Goal: Task Accomplishment & Management: Manage account settings

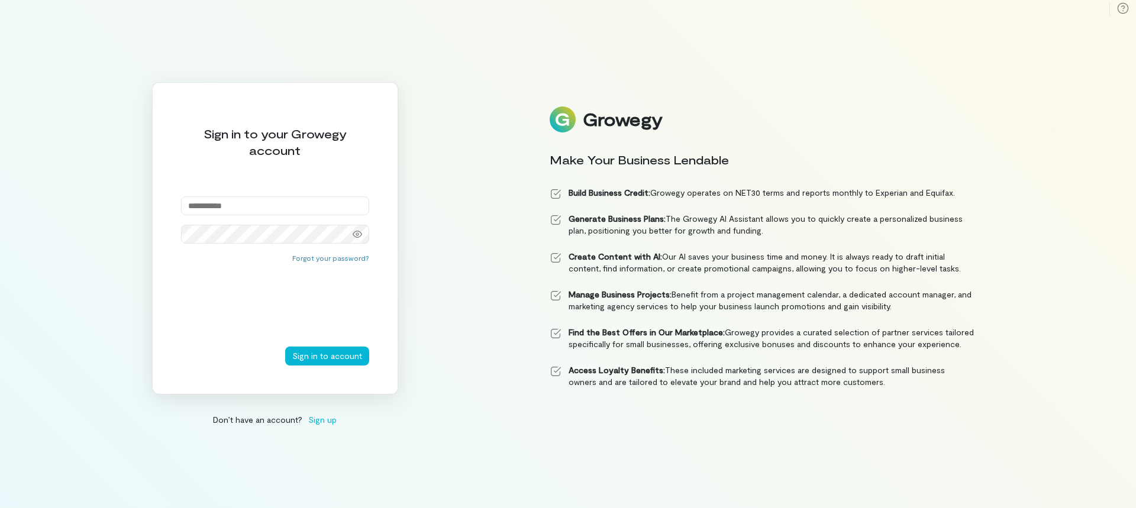
click at [224, 201] on input "email" at bounding box center [275, 205] width 188 height 19
type input "**********"
click at [315, 351] on button "Sign in to account" at bounding box center [327, 356] width 84 height 19
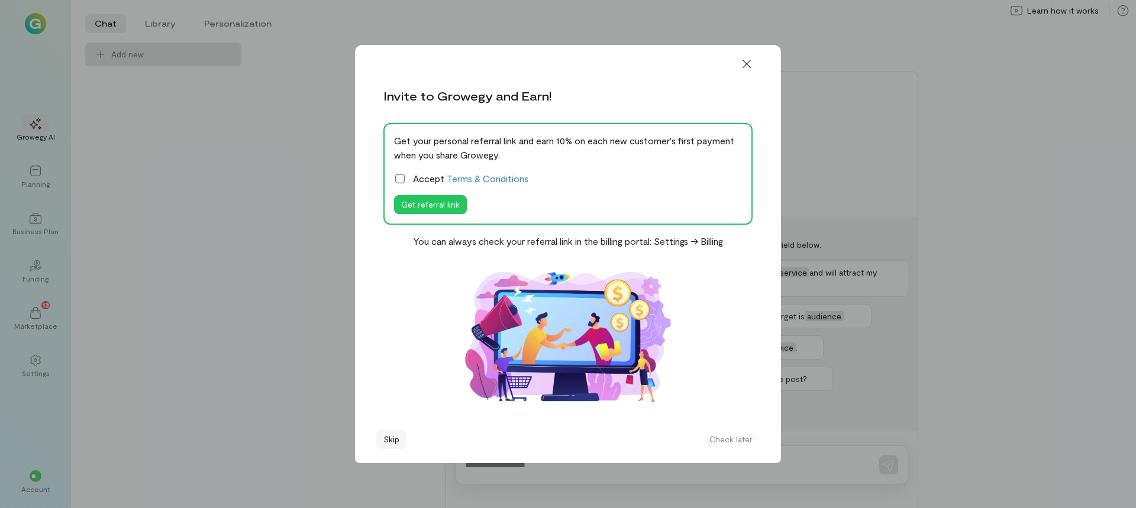
click at [390, 434] on button "Skip" at bounding box center [391, 439] width 30 height 19
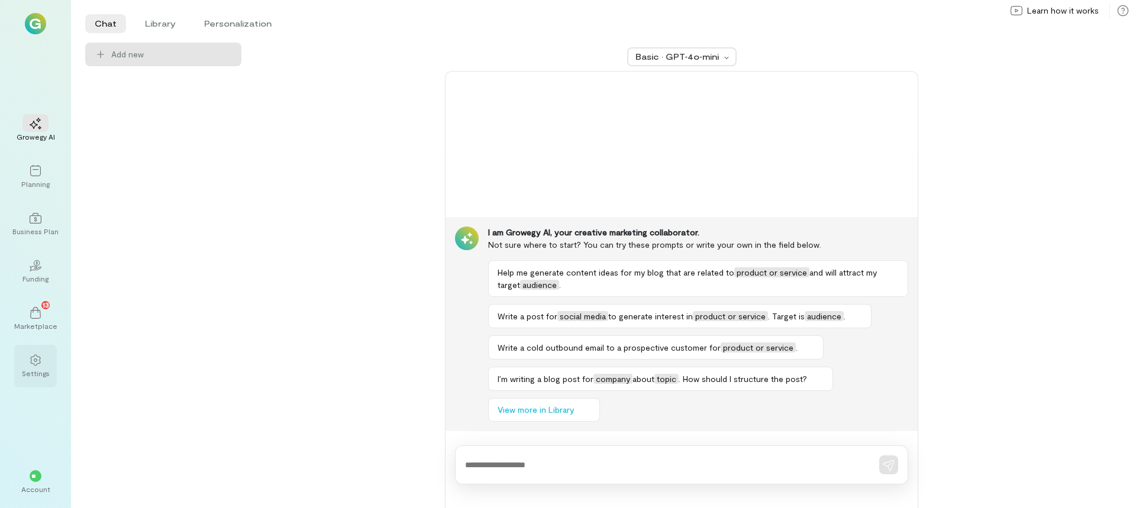
click at [42, 373] on div "Settings" at bounding box center [36, 373] width 28 height 9
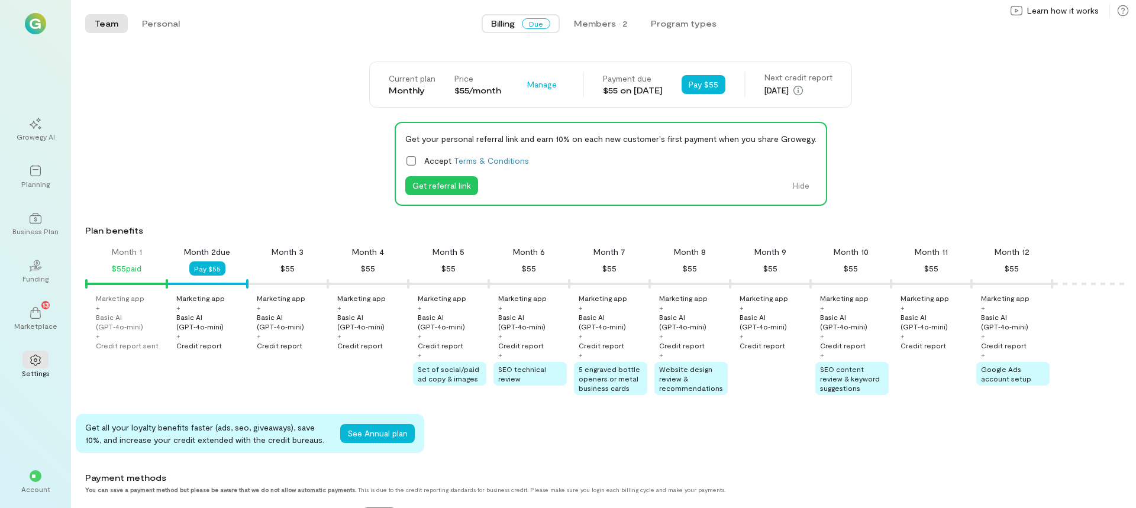
click at [496, 88] on div "Current plan Monthly Price $55/month Manage" at bounding box center [476, 85] width 175 height 24
click at [527, 88] on span "Manage" at bounding box center [542, 85] width 30 height 12
click at [552, 131] on span "Cancel plan" at bounding box center [577, 134] width 60 height 12
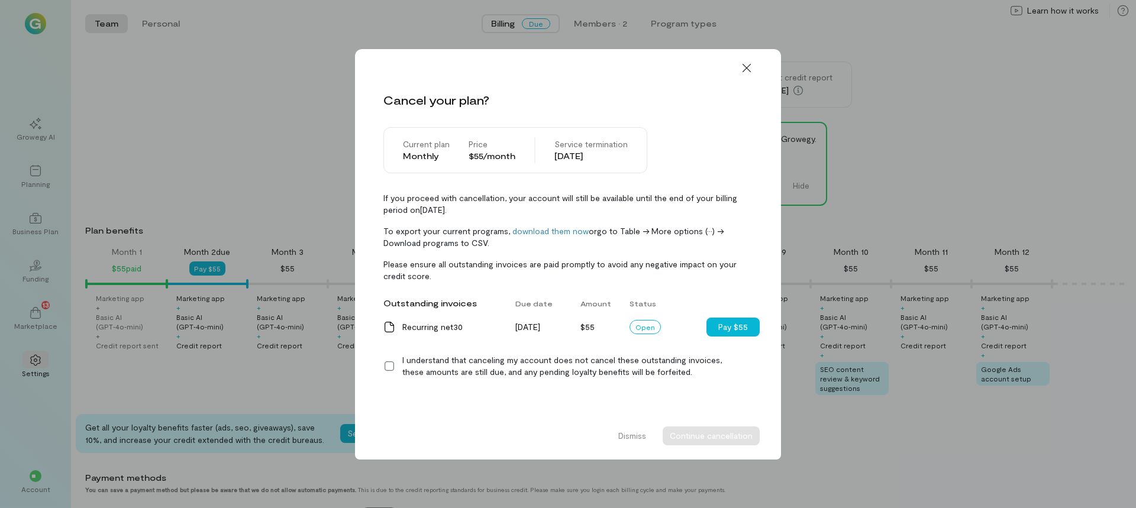
click at [389, 363] on icon at bounding box center [389, 366] width 12 height 12
click at [687, 437] on button "Continue cancellation" at bounding box center [711, 435] width 97 height 19
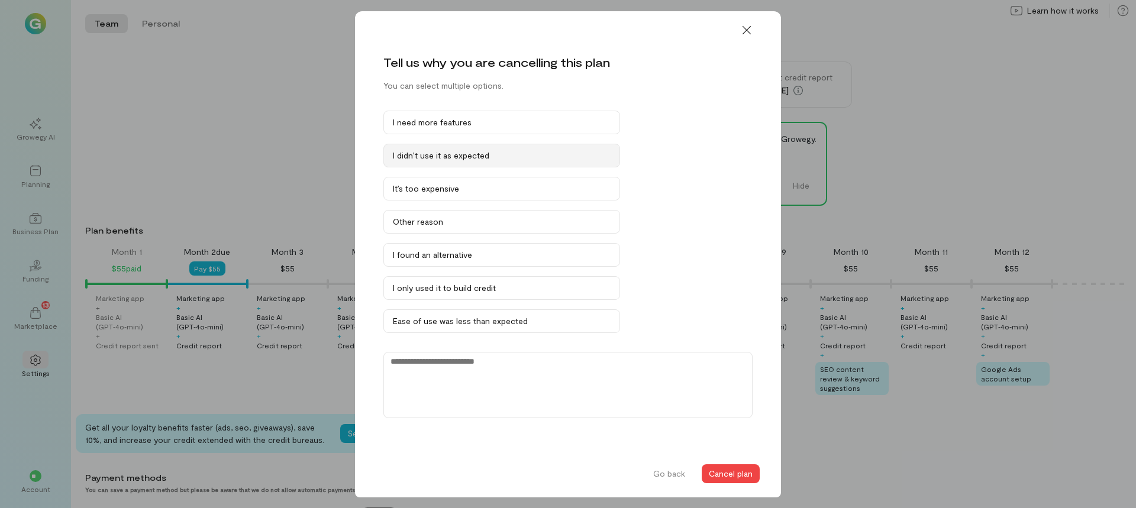
click at [498, 156] on div "I didn’t use it as expected" at bounding box center [502, 156] width 218 height 12
click at [716, 471] on button "Cancel plan" at bounding box center [731, 473] width 58 height 19
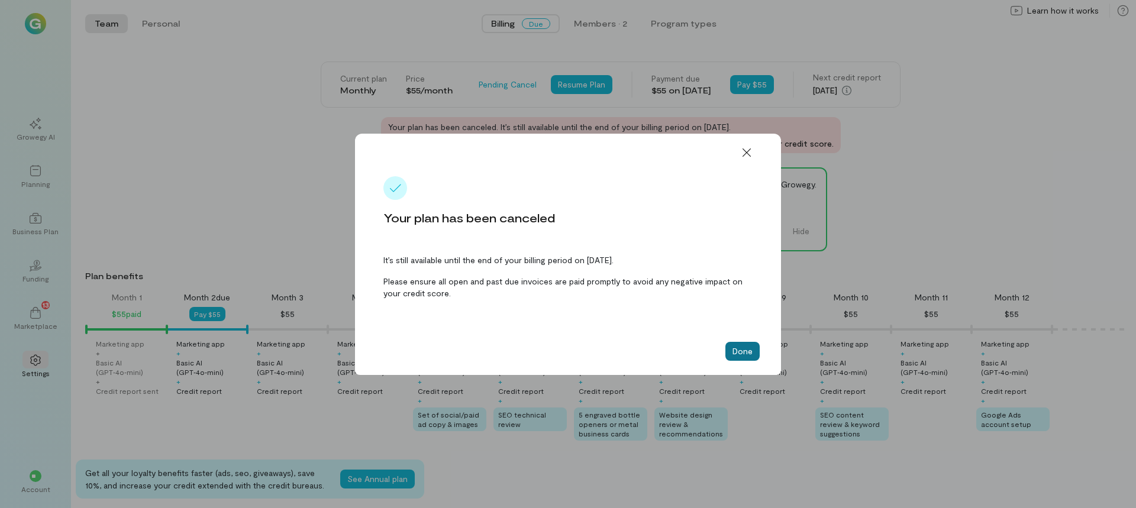
click at [733, 353] on button "Done" at bounding box center [742, 351] width 34 height 19
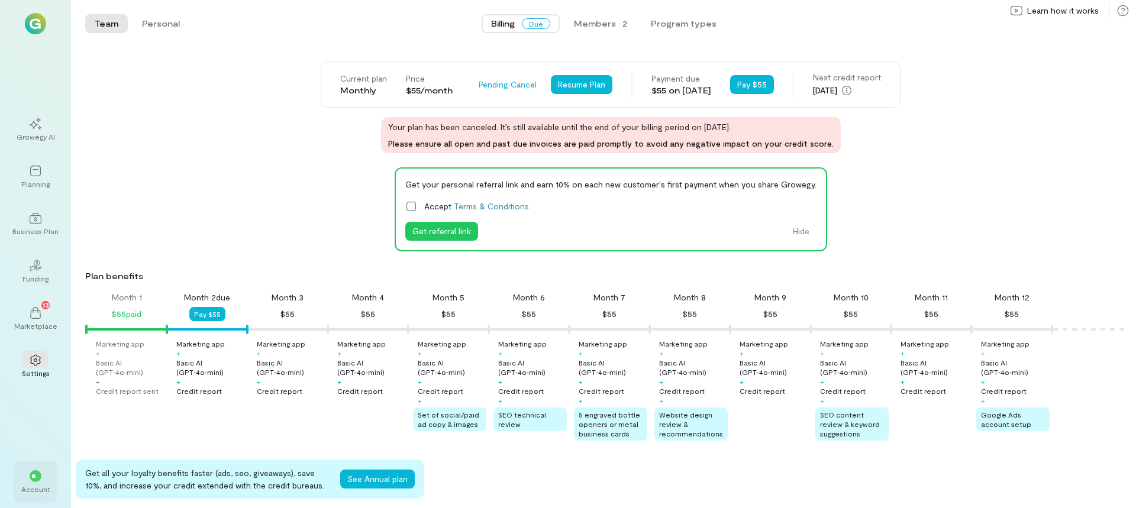
click at [43, 487] on div "Account" at bounding box center [35, 488] width 29 height 9
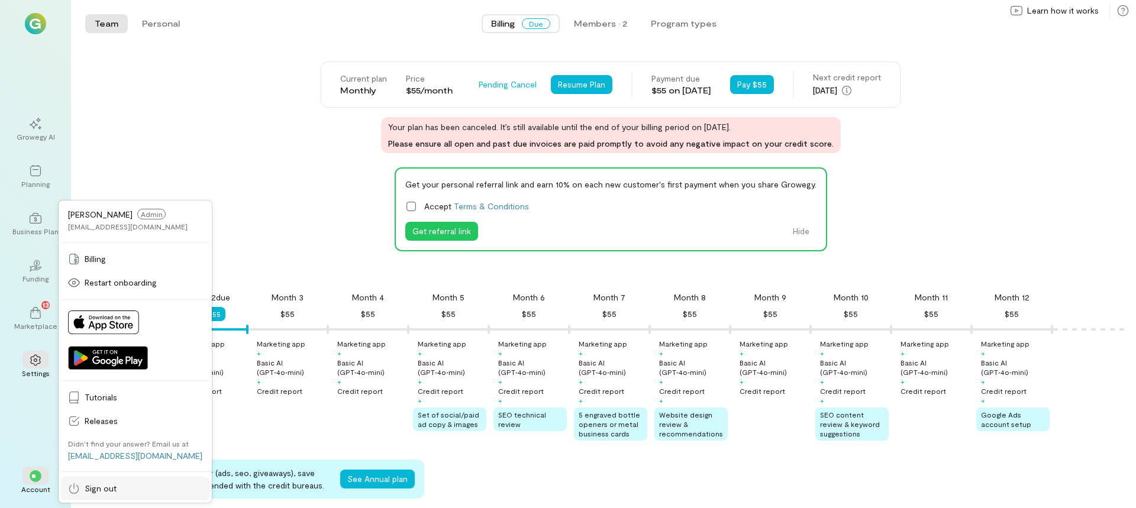
click at [97, 487] on span "Sign out" at bounding box center [144, 489] width 118 height 12
